Goal: Navigation & Orientation: Find specific page/section

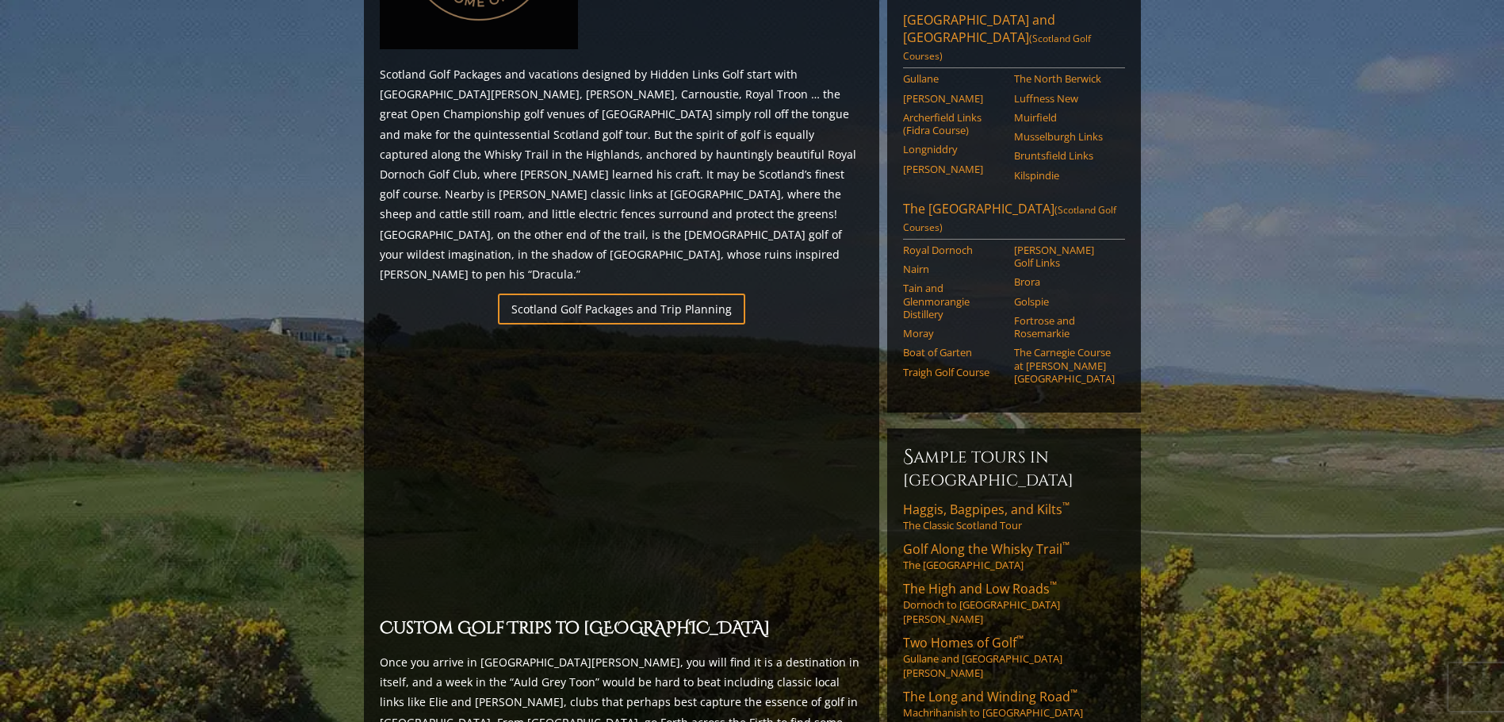
scroll to position [952, 0]
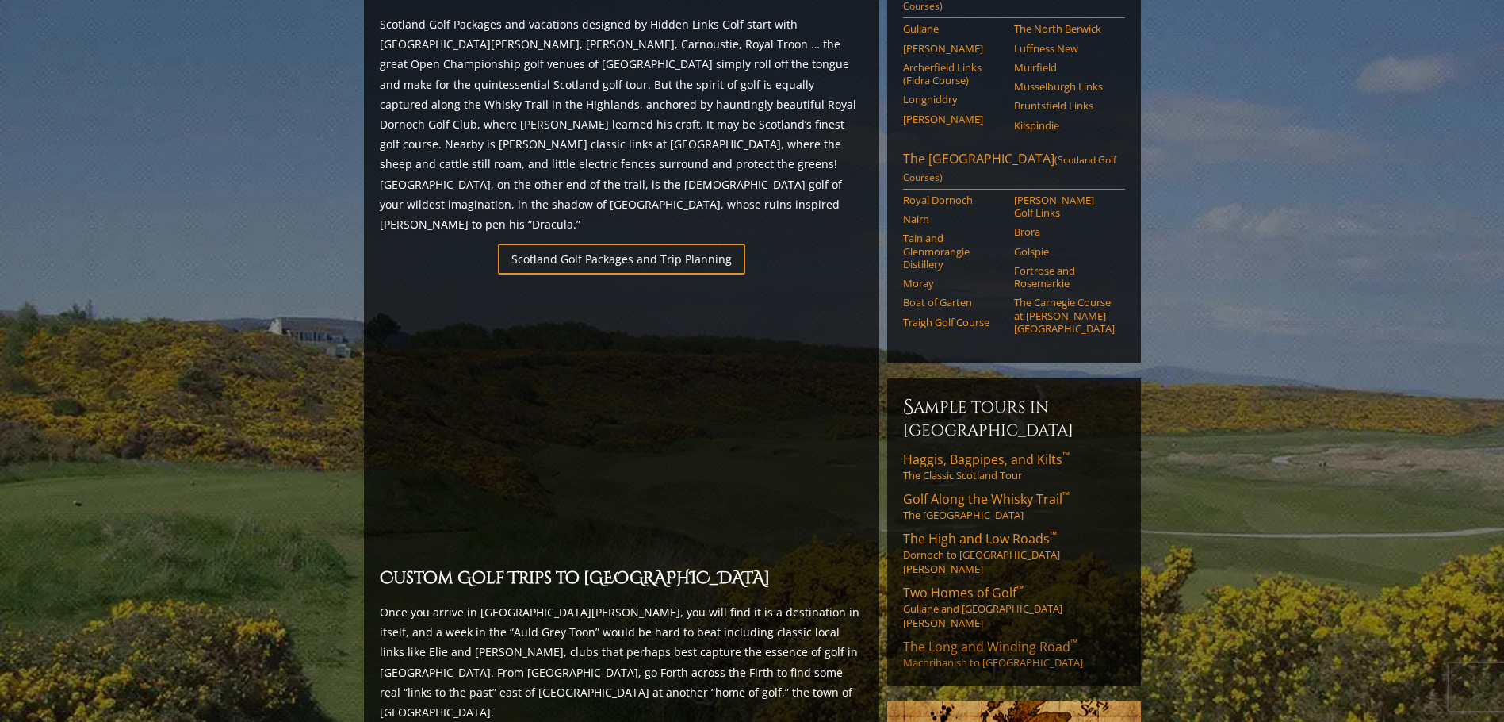
click at [969, 638] on span "The Long and Winding Road ™" at bounding box center [990, 646] width 174 height 17
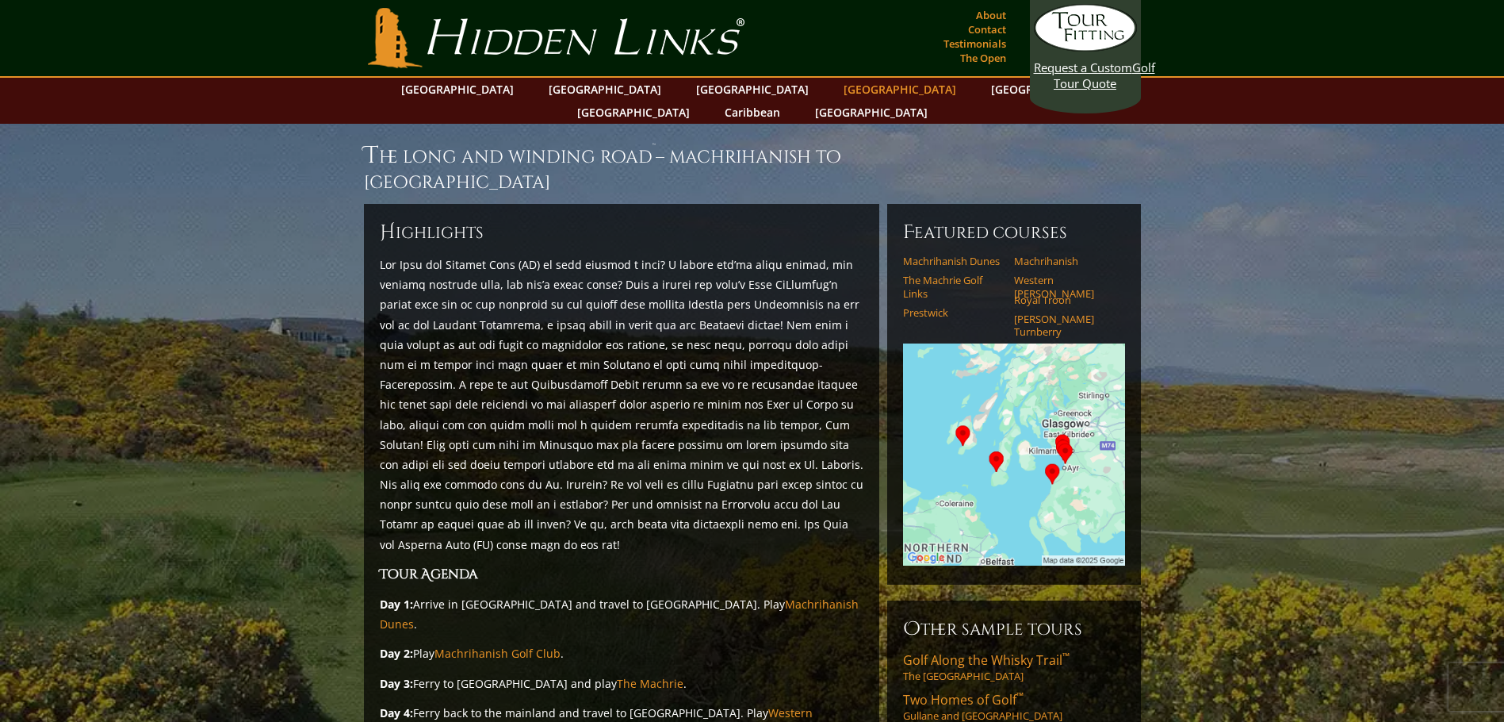
click at [836, 88] on link "[GEOGRAPHIC_DATA]" at bounding box center [900, 89] width 128 height 23
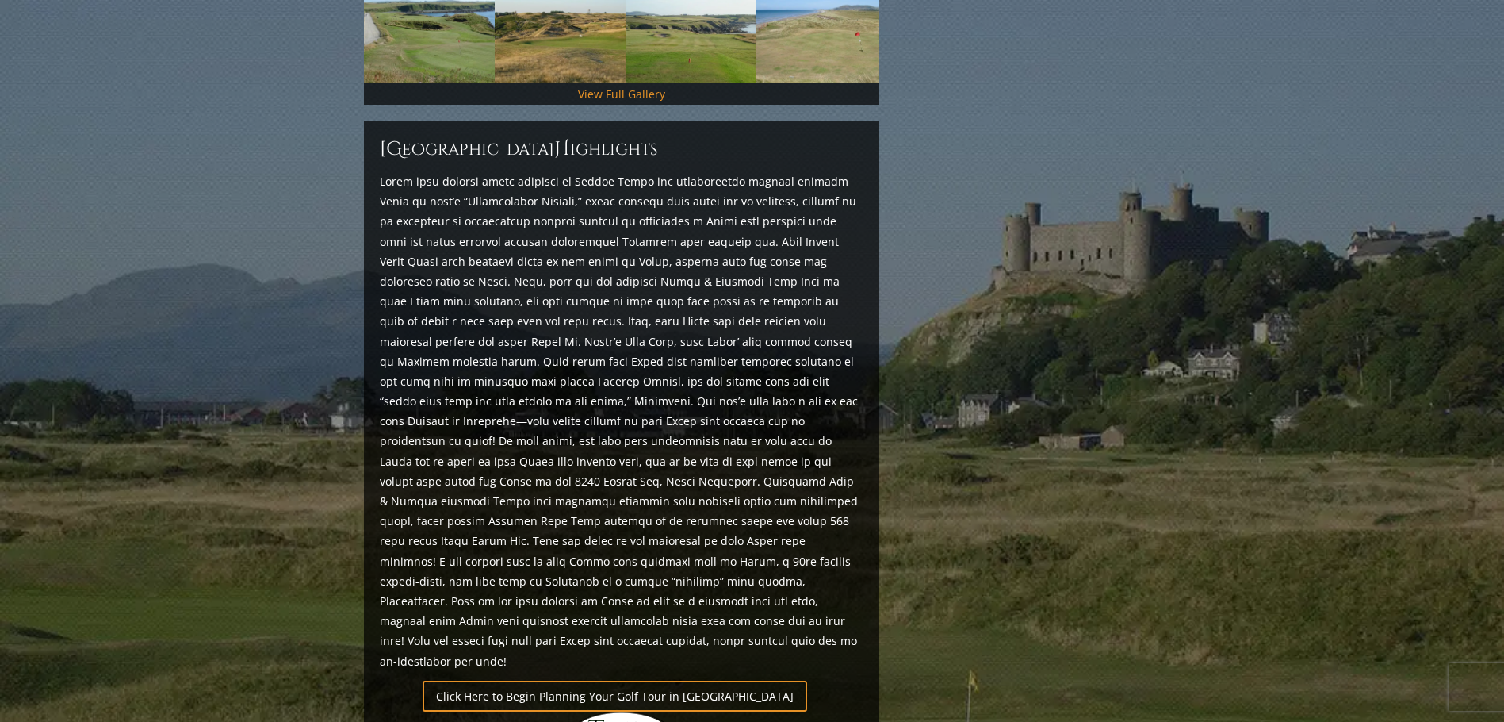
scroll to position [745, 0]
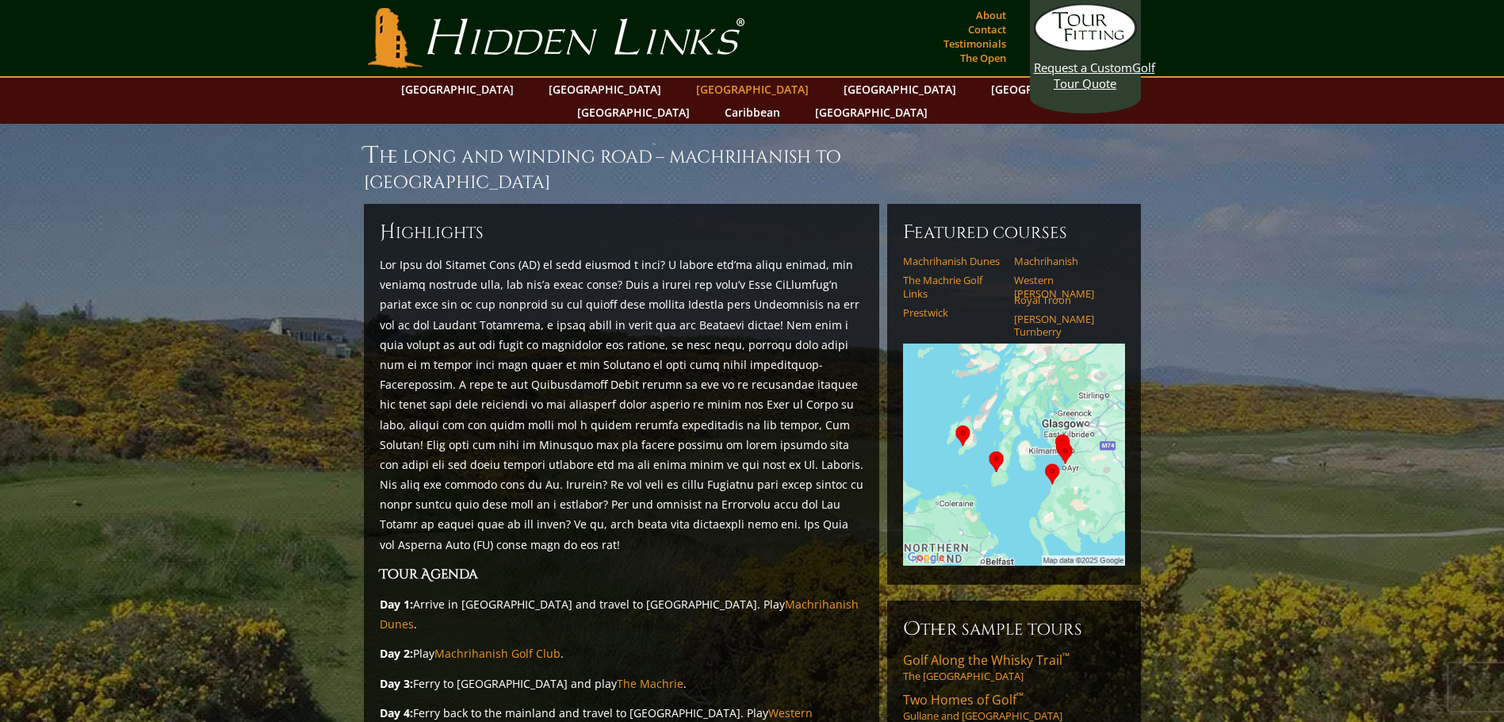
click at [688, 88] on link "[GEOGRAPHIC_DATA]" at bounding box center [752, 89] width 128 height 23
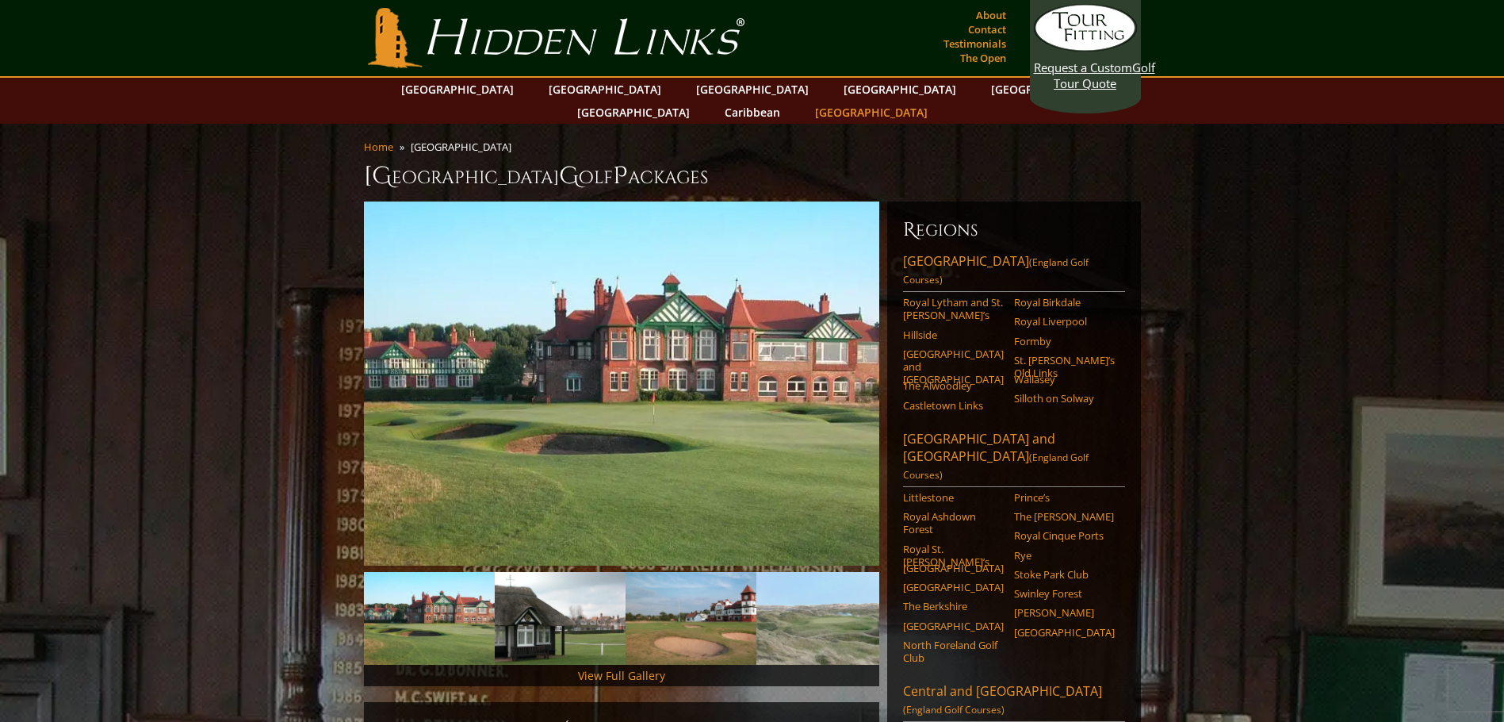
click at [936, 101] on link "[GEOGRAPHIC_DATA]" at bounding box center [871, 112] width 128 height 23
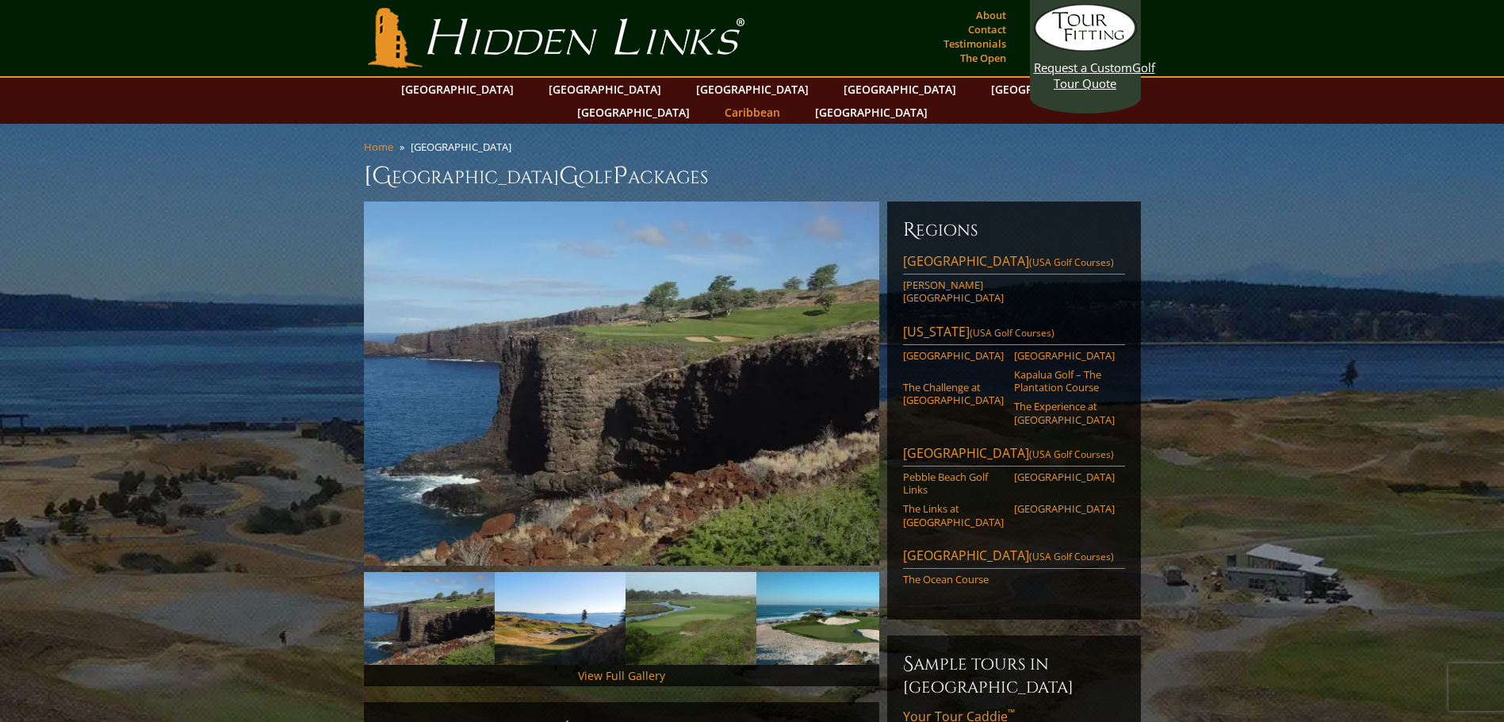
click at [788, 101] on link "Caribbean" at bounding box center [752, 112] width 71 height 23
